Goal: Check status: Check status

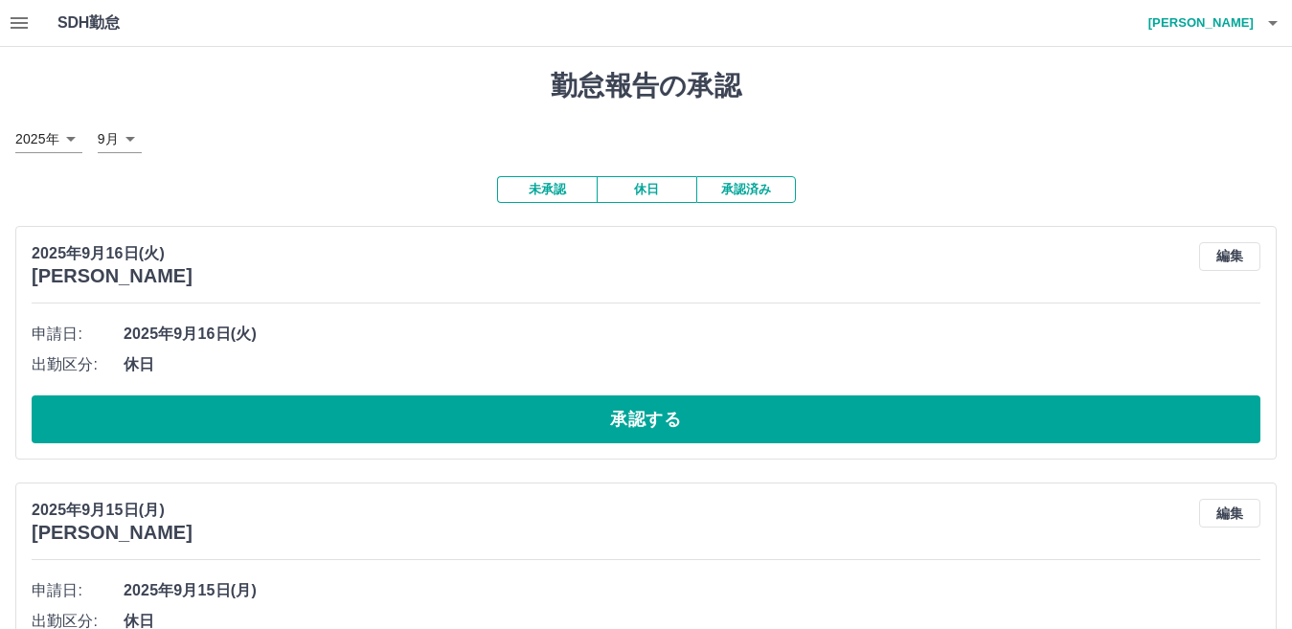
click at [25, 20] on icon "button" at bounding box center [19, 22] width 23 height 23
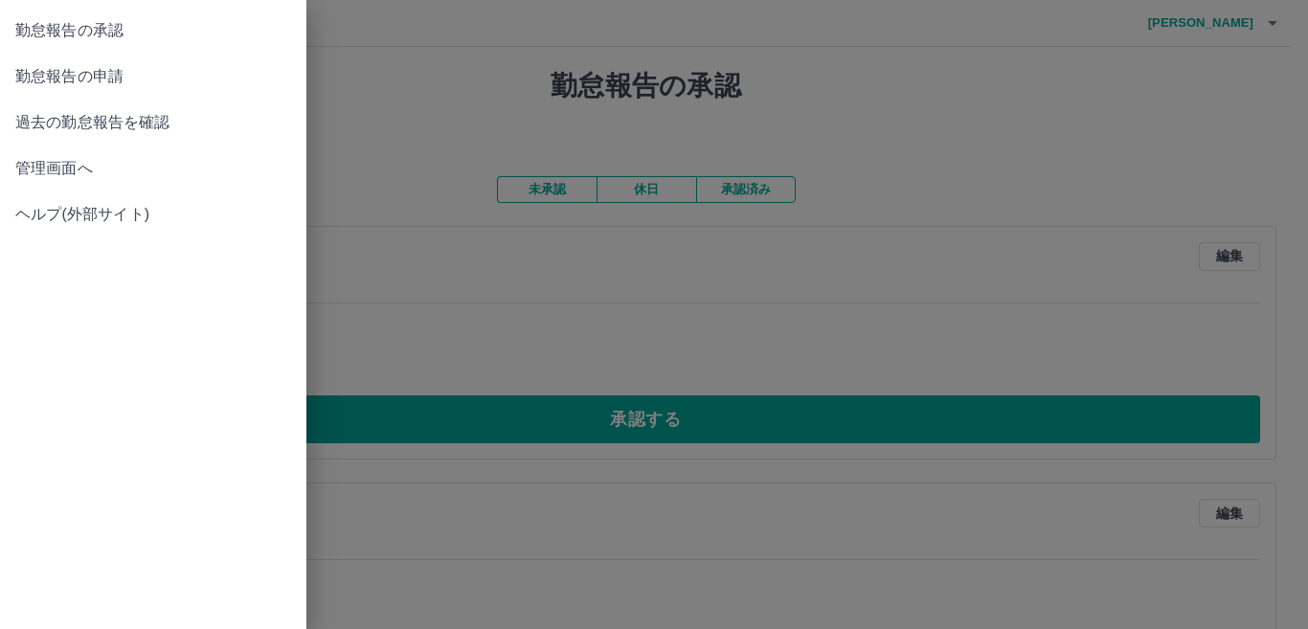
click at [85, 169] on span "管理画面へ" at bounding box center [153, 168] width 276 height 23
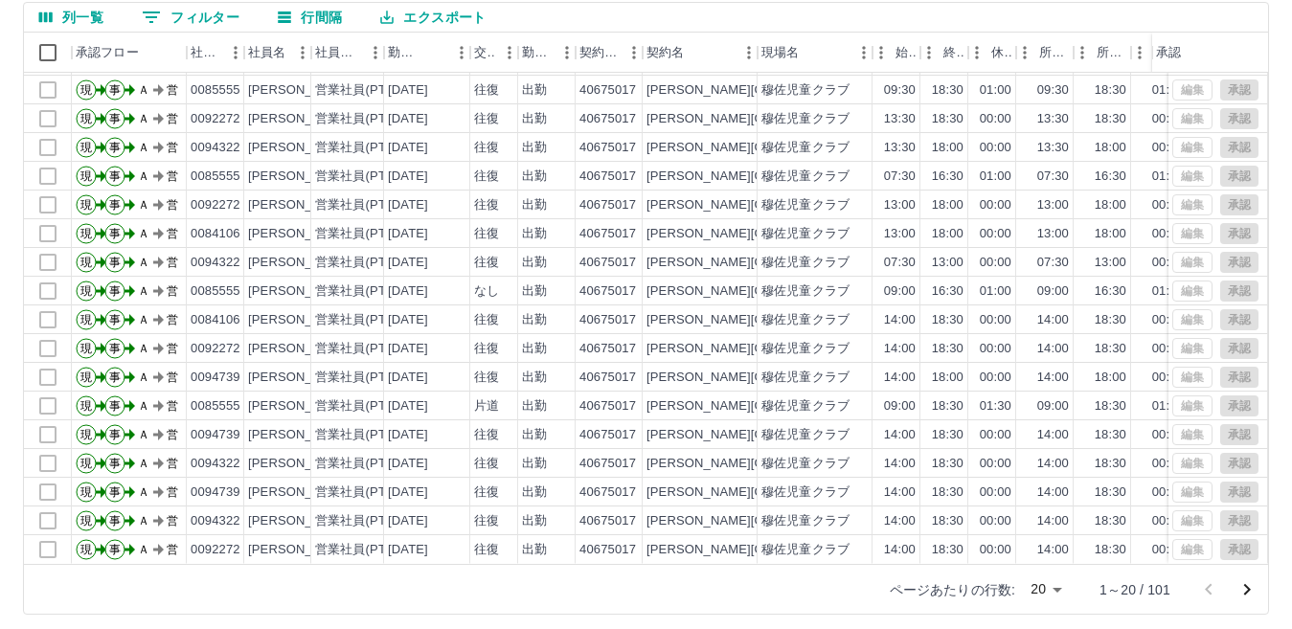
scroll to position [180, 0]
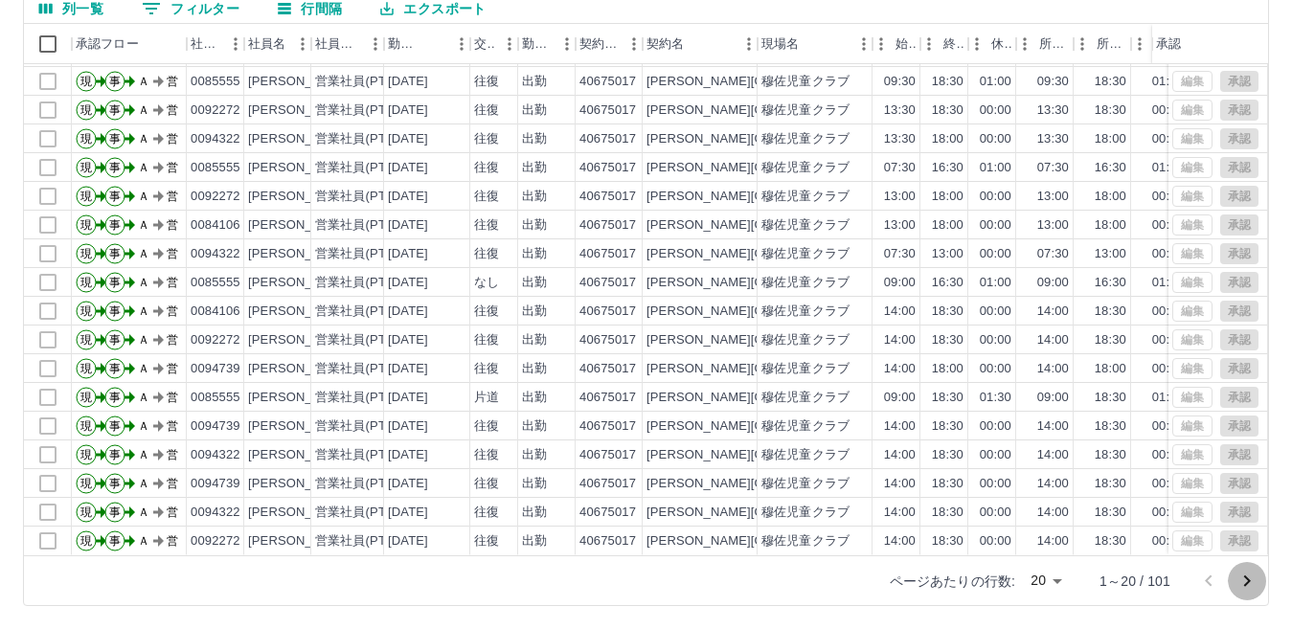
click at [1242, 580] on icon "次のページへ" at bounding box center [1247, 581] width 23 height 23
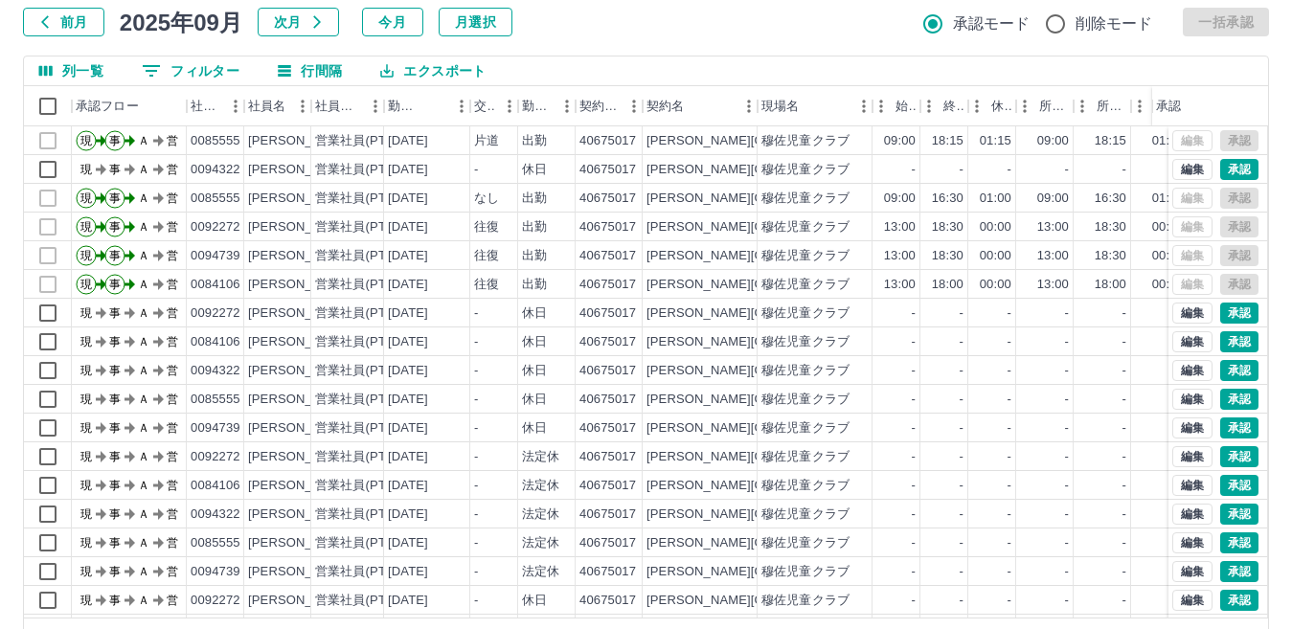
scroll to position [84, 0]
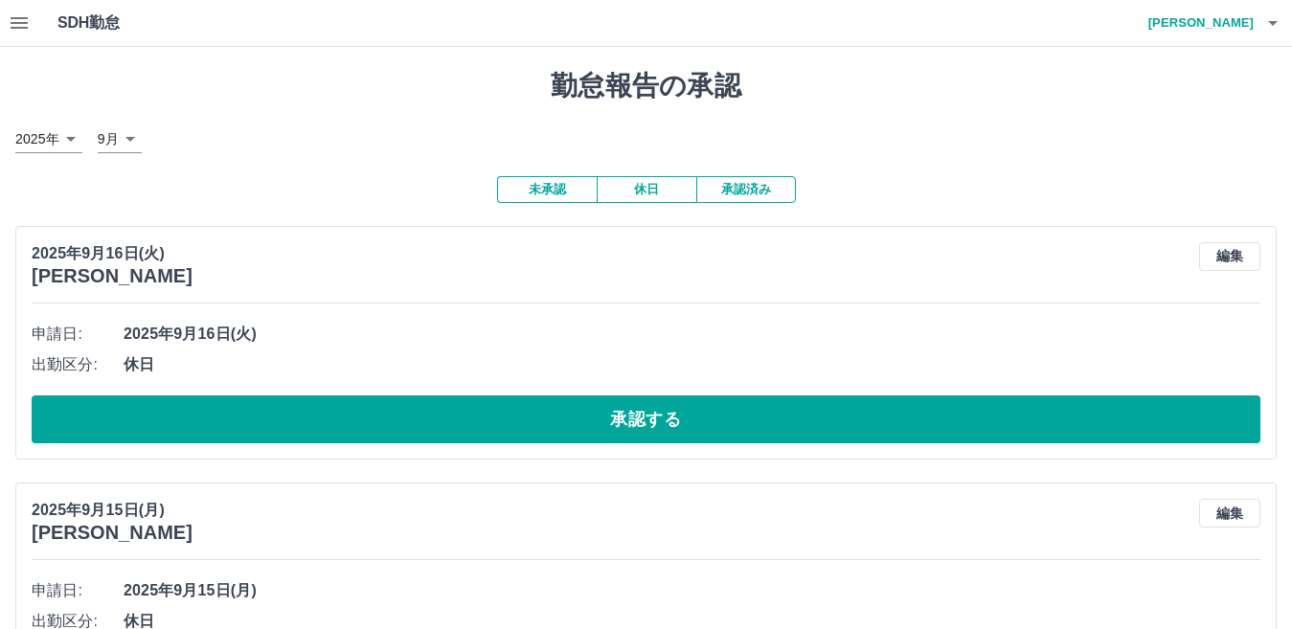
click at [738, 191] on button "承認済み" at bounding box center [746, 189] width 100 height 27
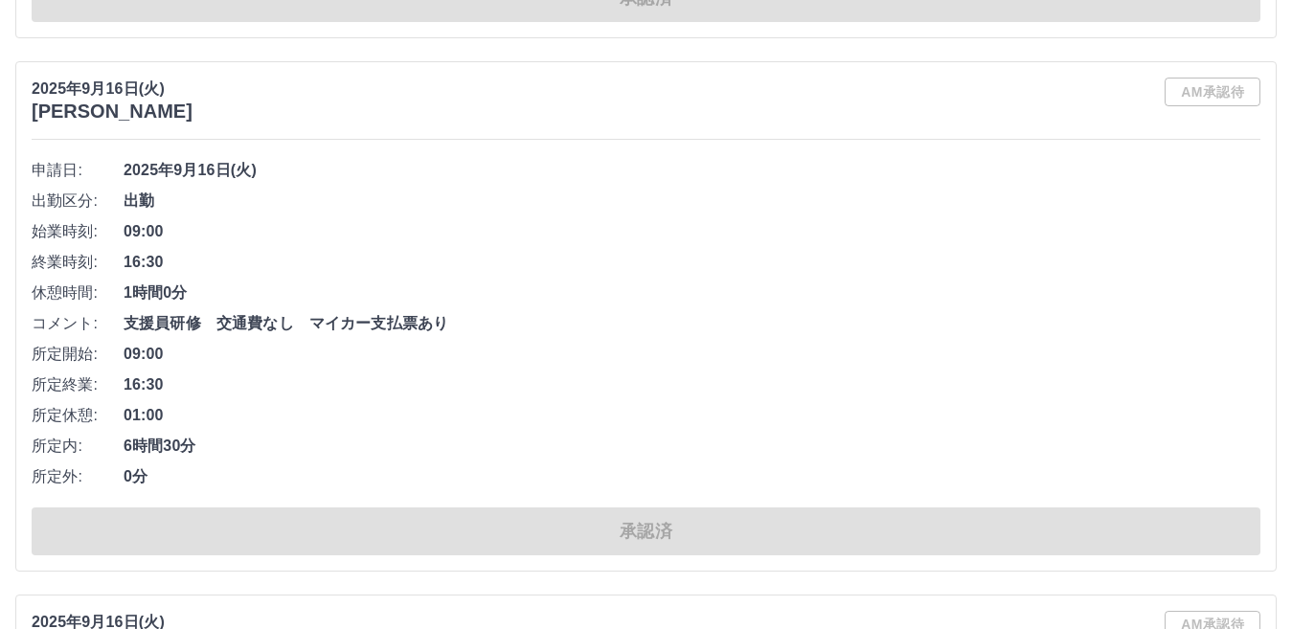
scroll to position [12585, 0]
